Goal: Information Seeking & Learning: Compare options

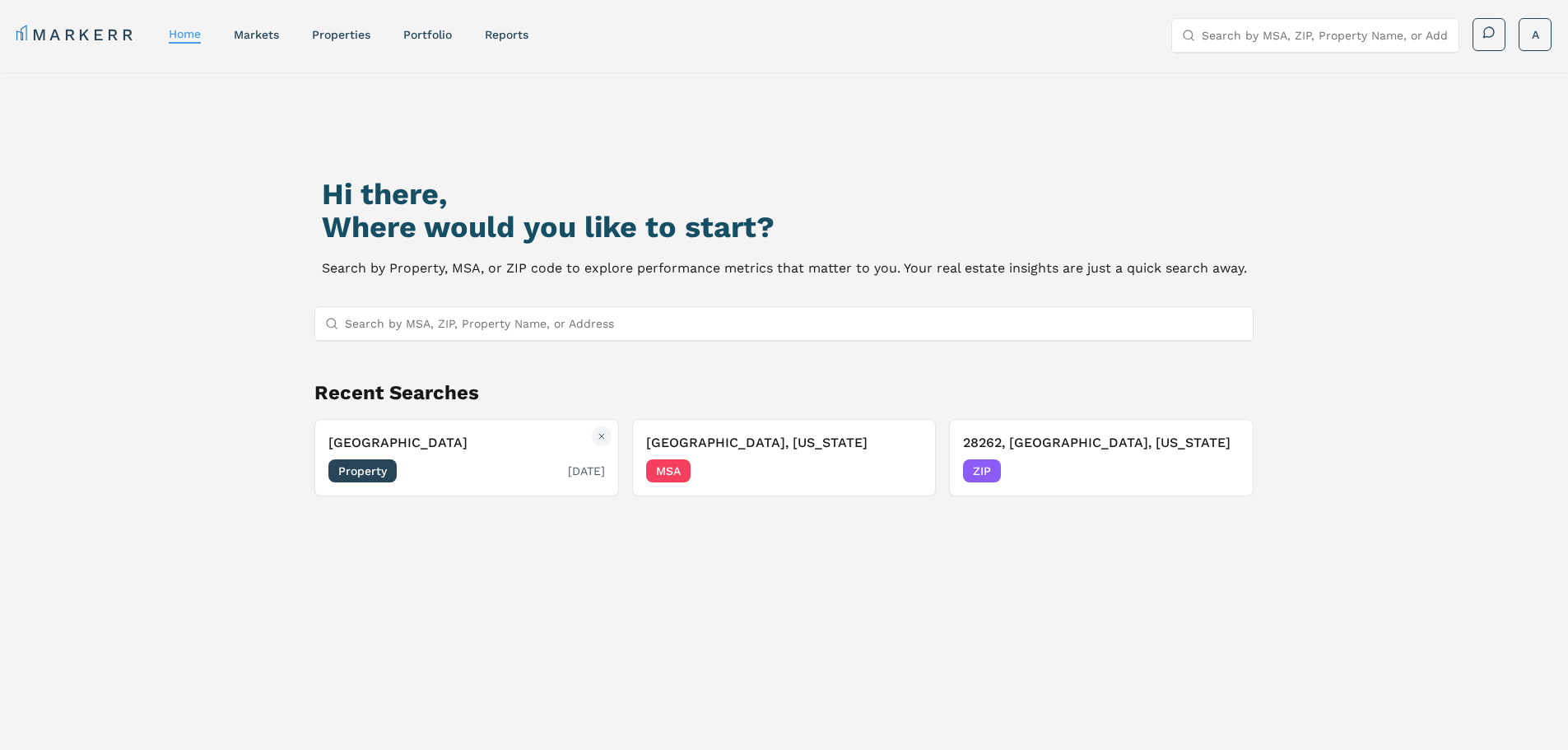
click at [375, 473] on span "Property" at bounding box center [362, 471] width 69 height 23
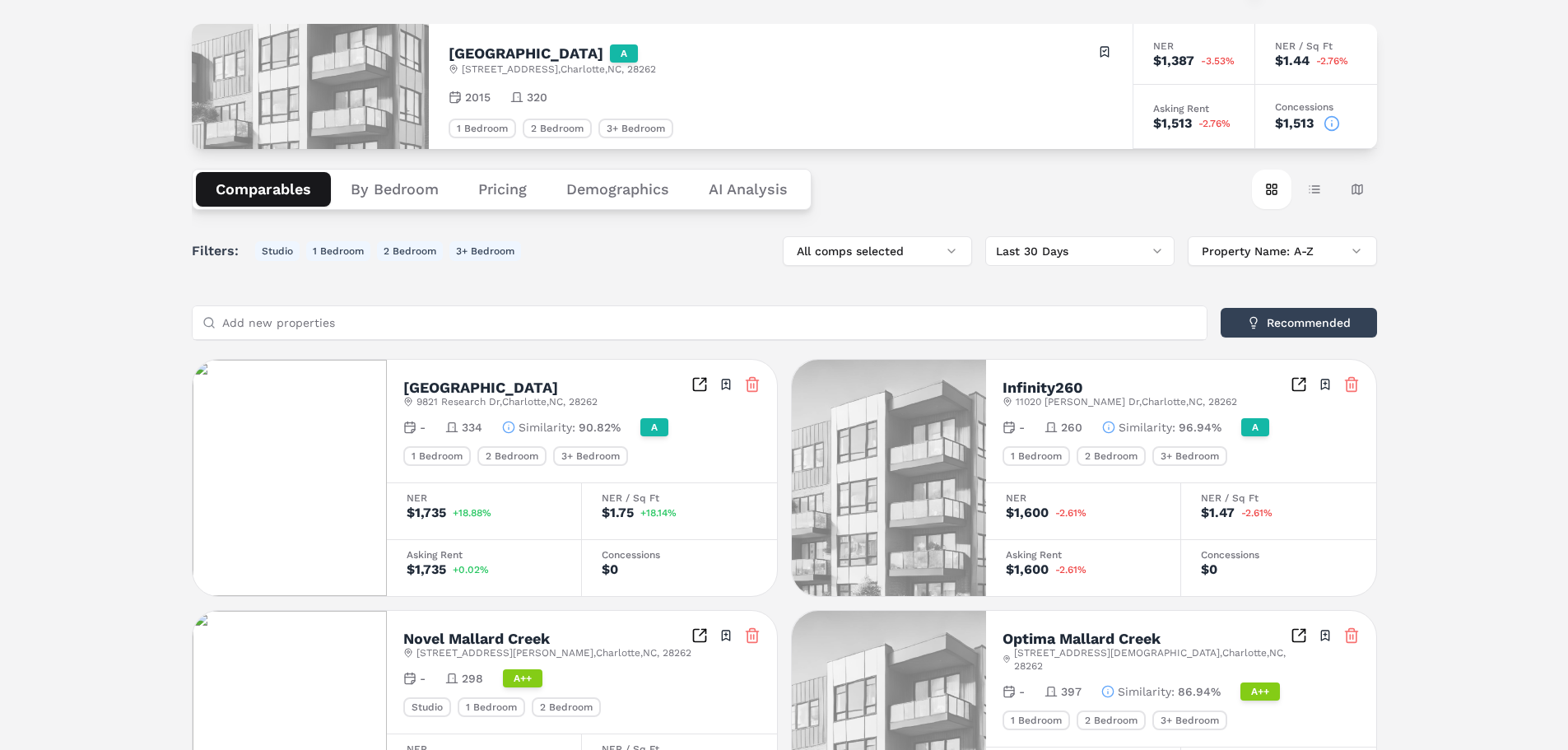
scroll to position [121, 0]
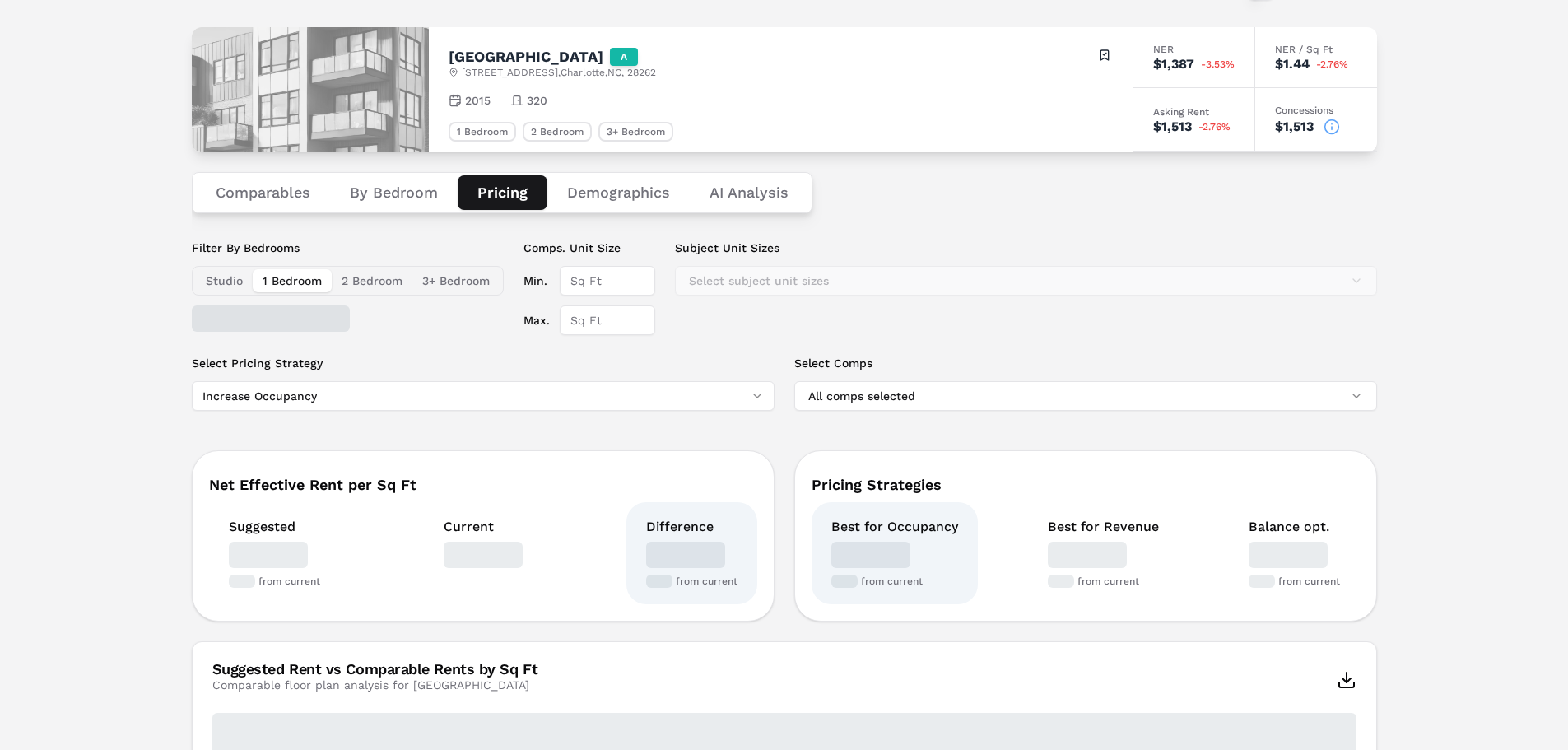
click at [502, 189] on button "Pricing" at bounding box center [502, 192] width 90 height 34
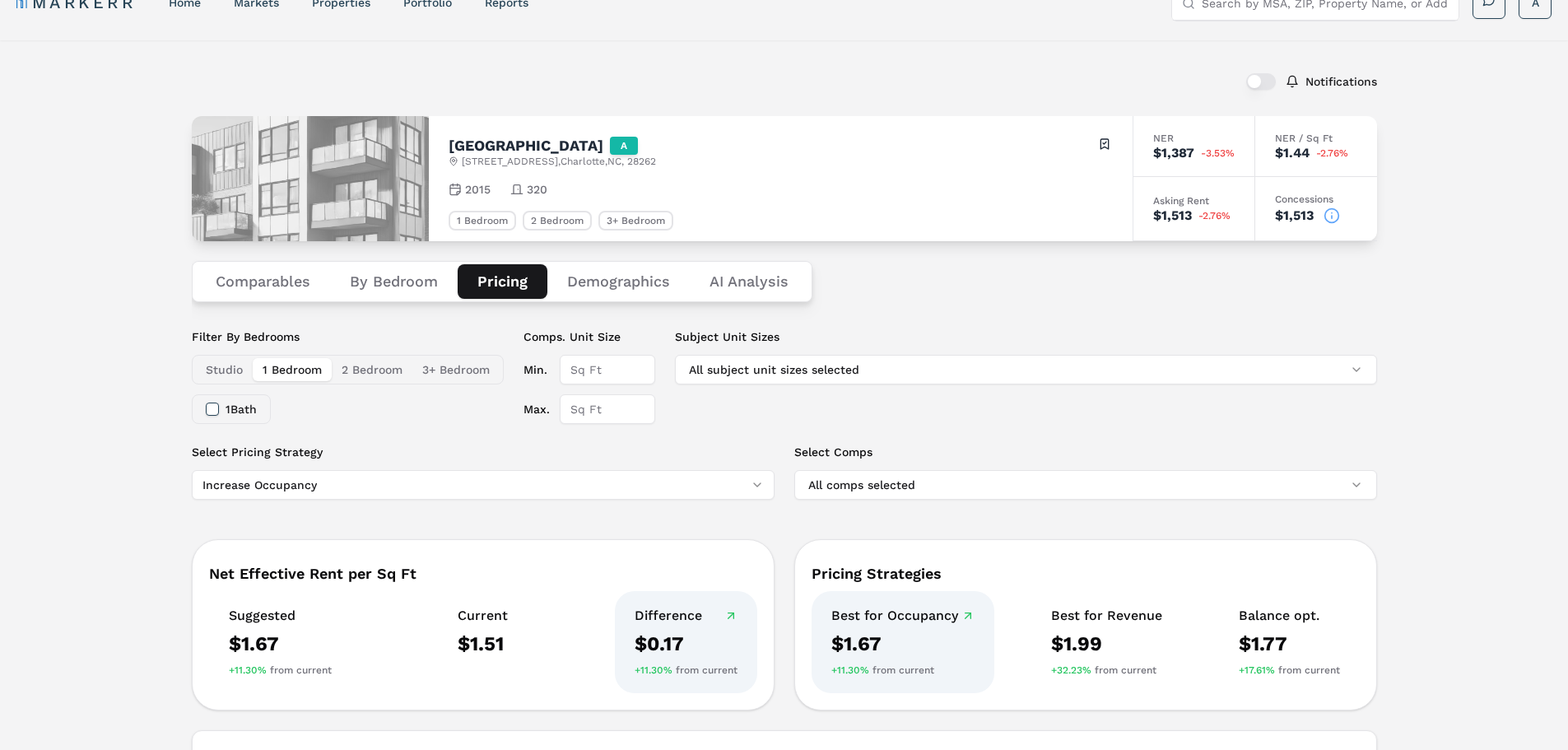
scroll to position [0, 0]
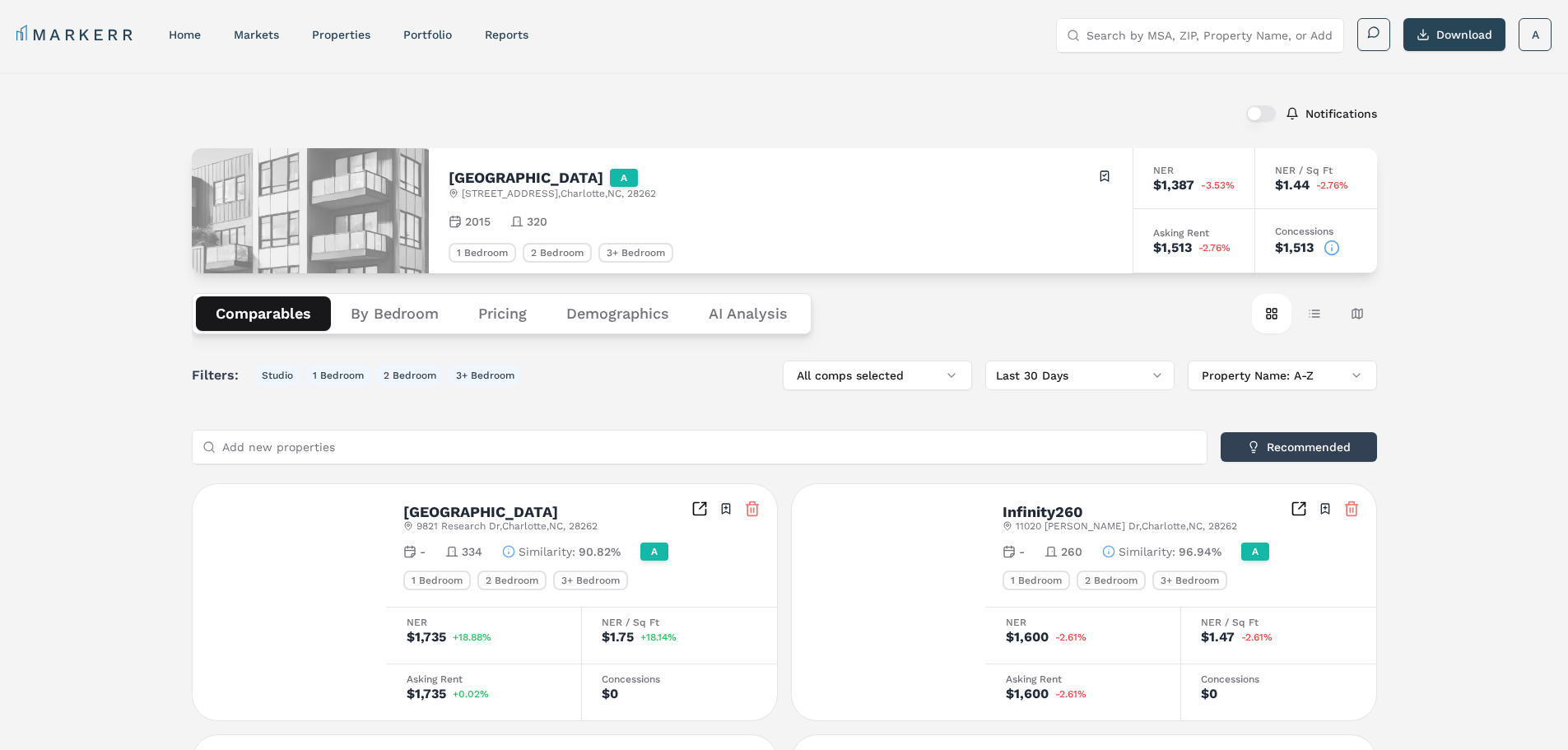
click at [280, 315] on button "Comparables" at bounding box center [263, 313] width 135 height 34
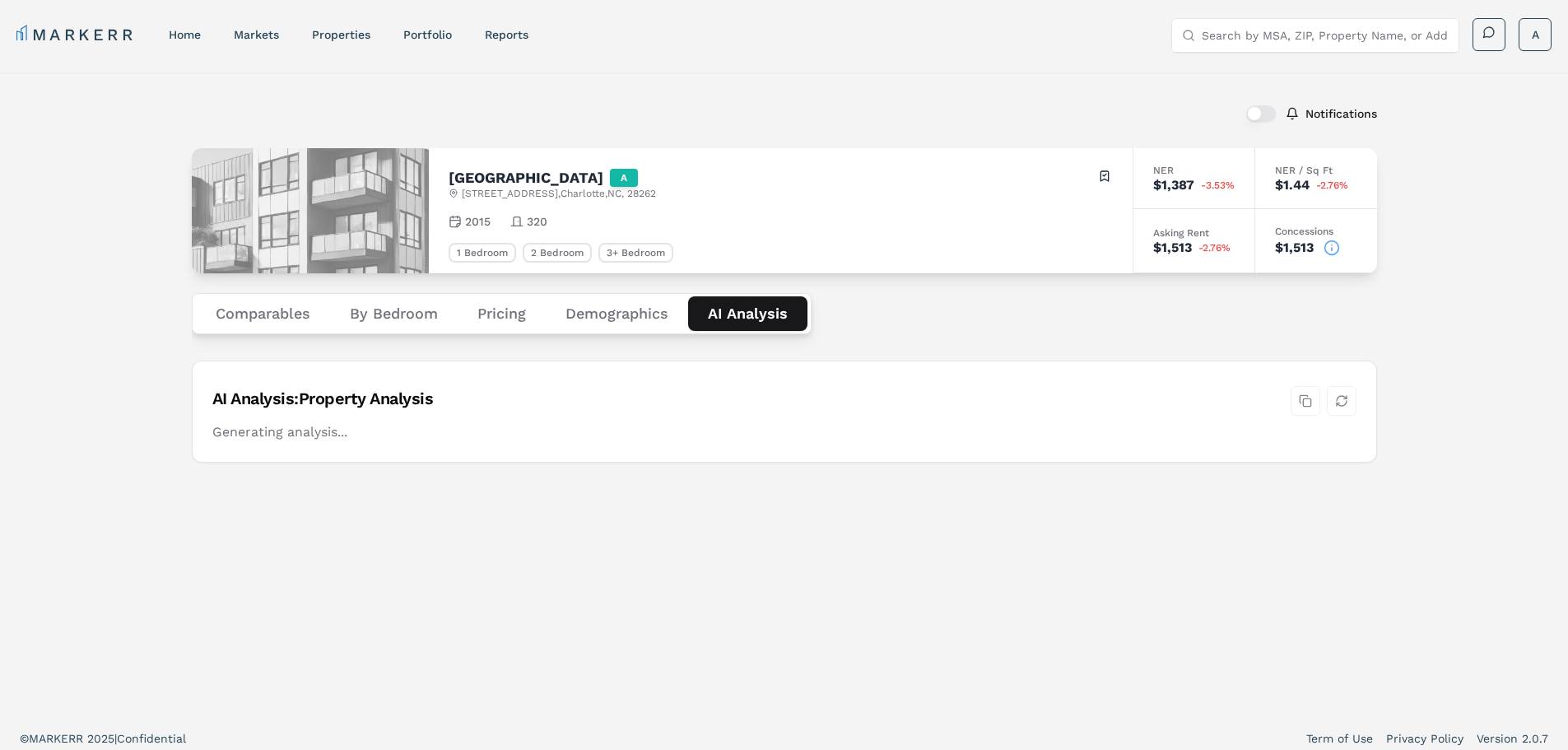
click at [754, 315] on Analysis "AI Analysis" at bounding box center [748, 313] width 119 height 34
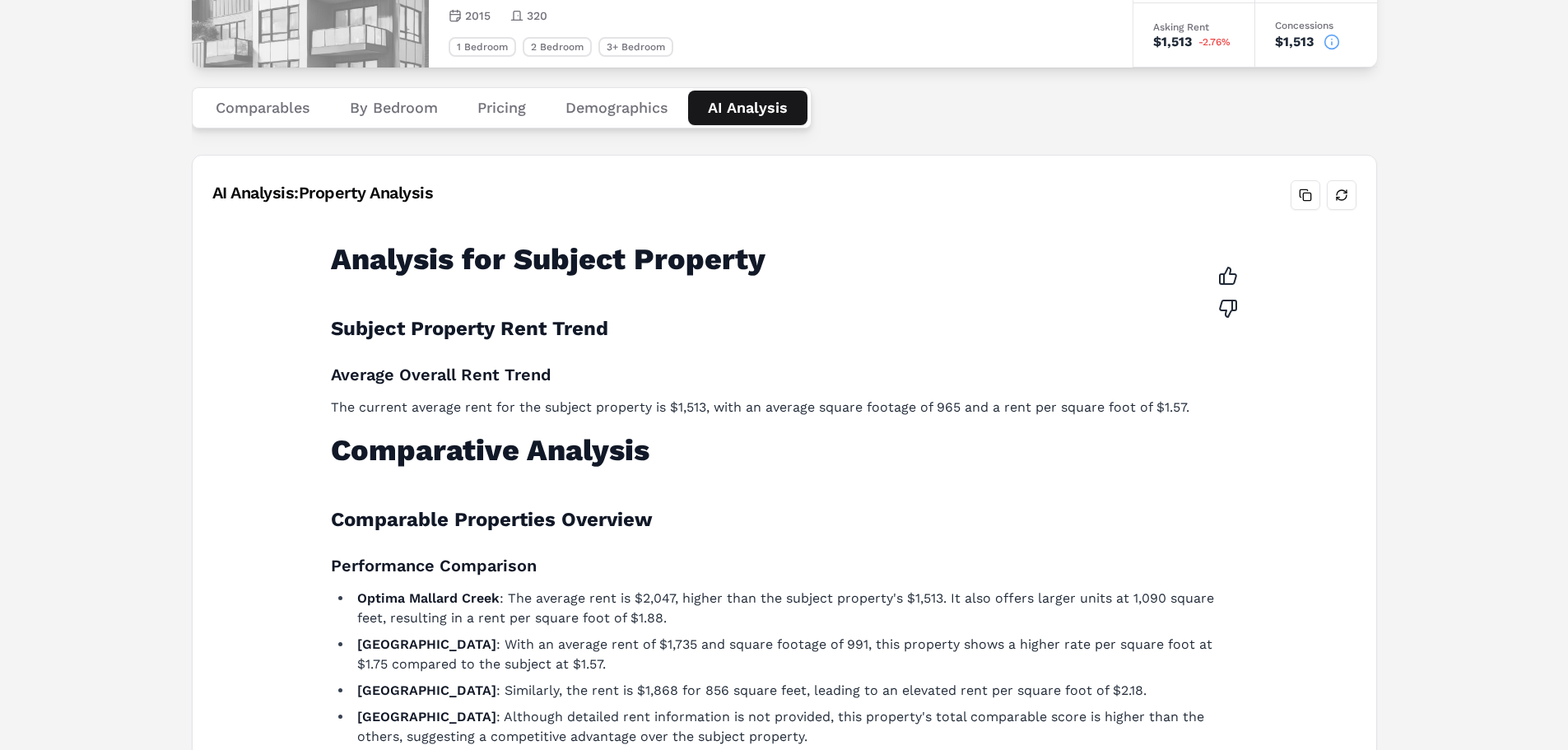
scroll to position [3, 0]
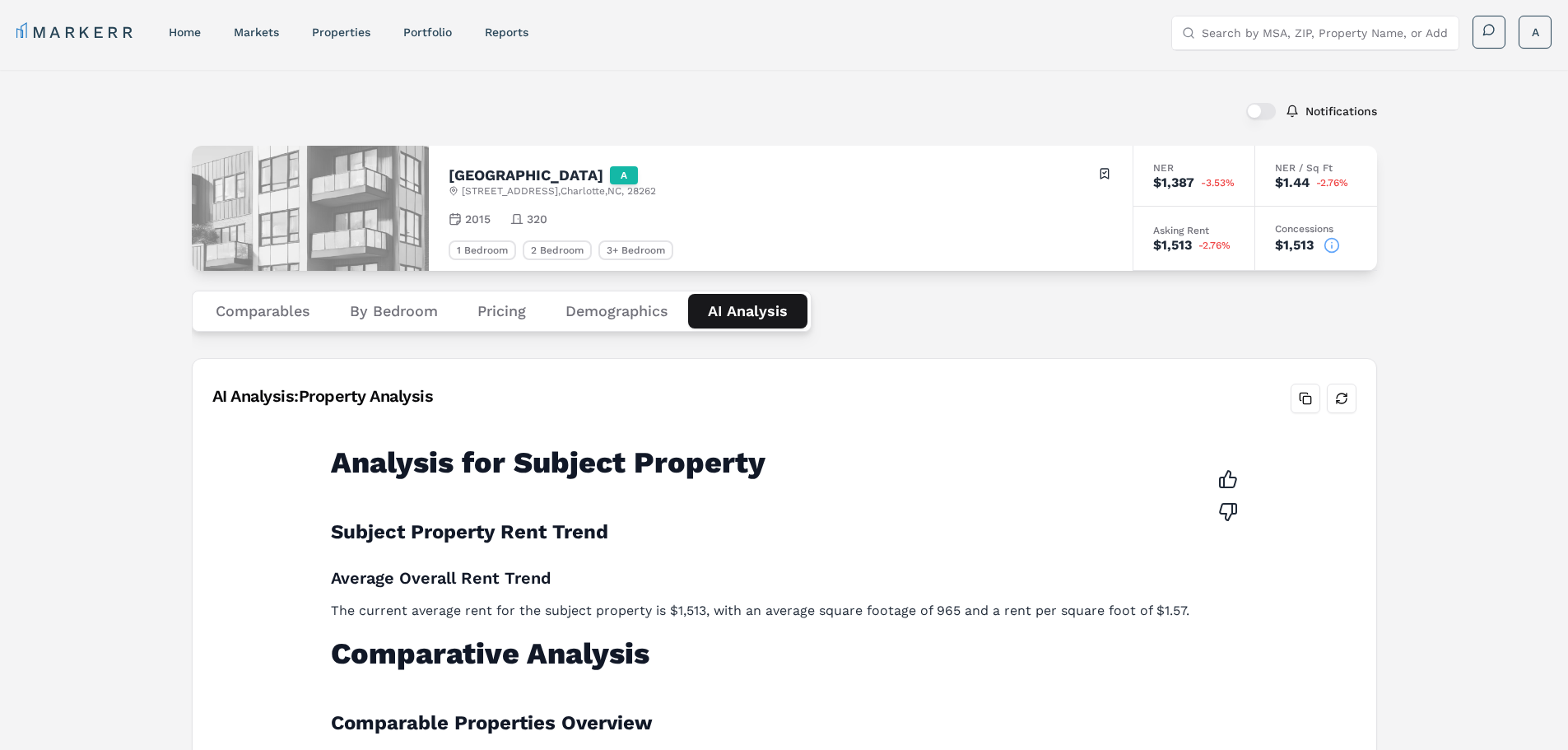
click at [507, 307] on button "Pricing" at bounding box center [501, 310] width 88 height 34
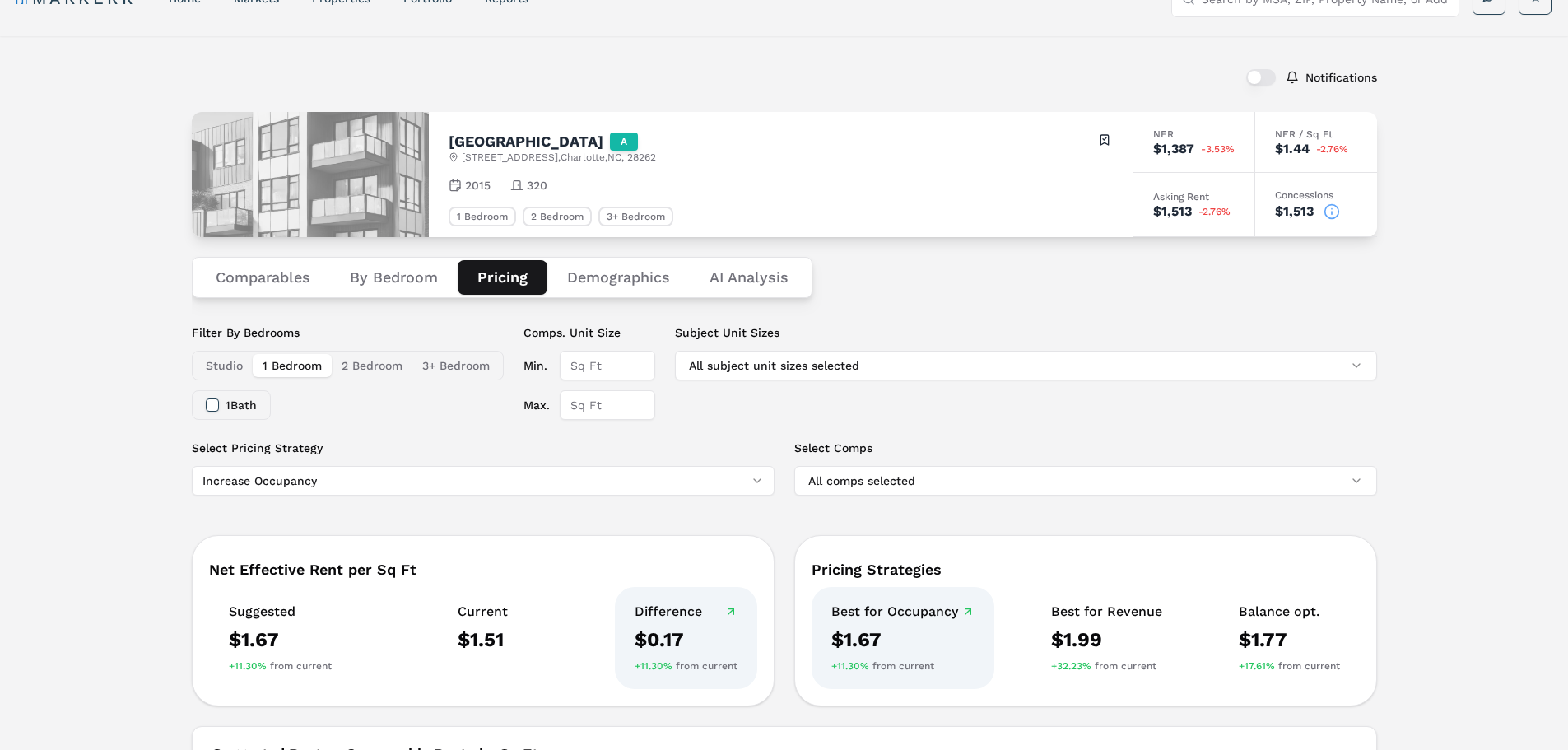
scroll to position [0, 0]
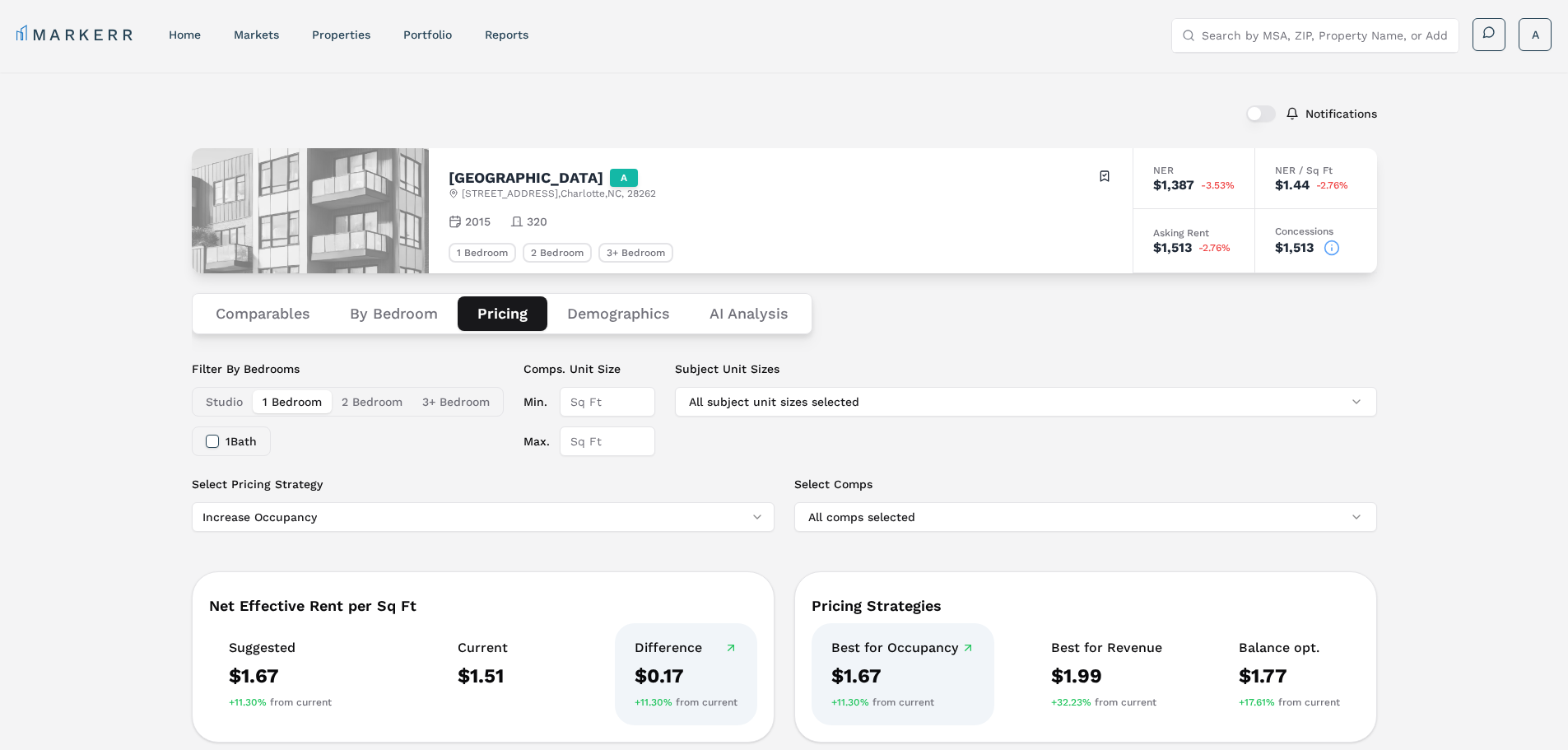
click at [248, 307] on button "Comparables" at bounding box center [262, 313] width 134 height 34
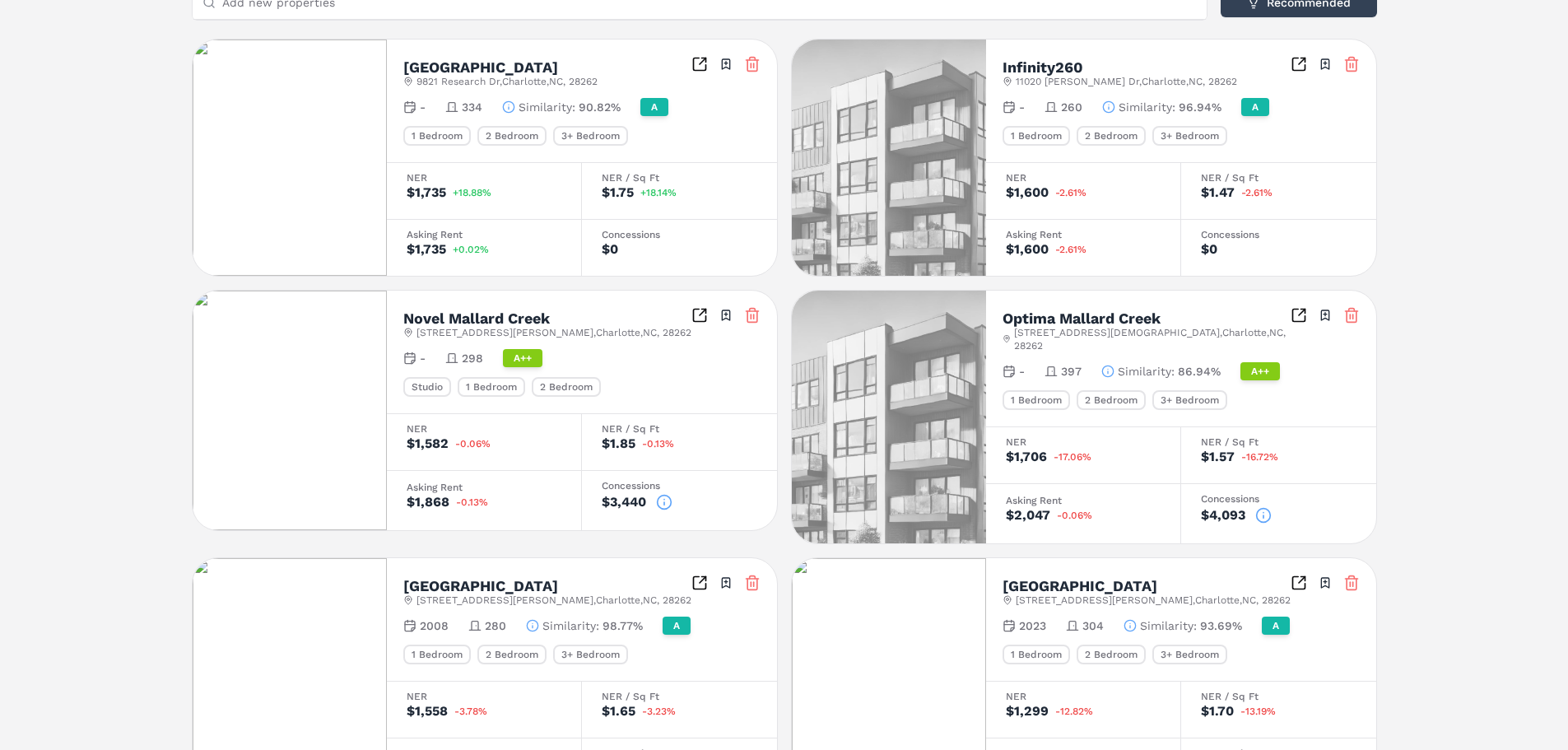
scroll to position [451, 0]
